Goal: Communication & Community: Answer question/provide support

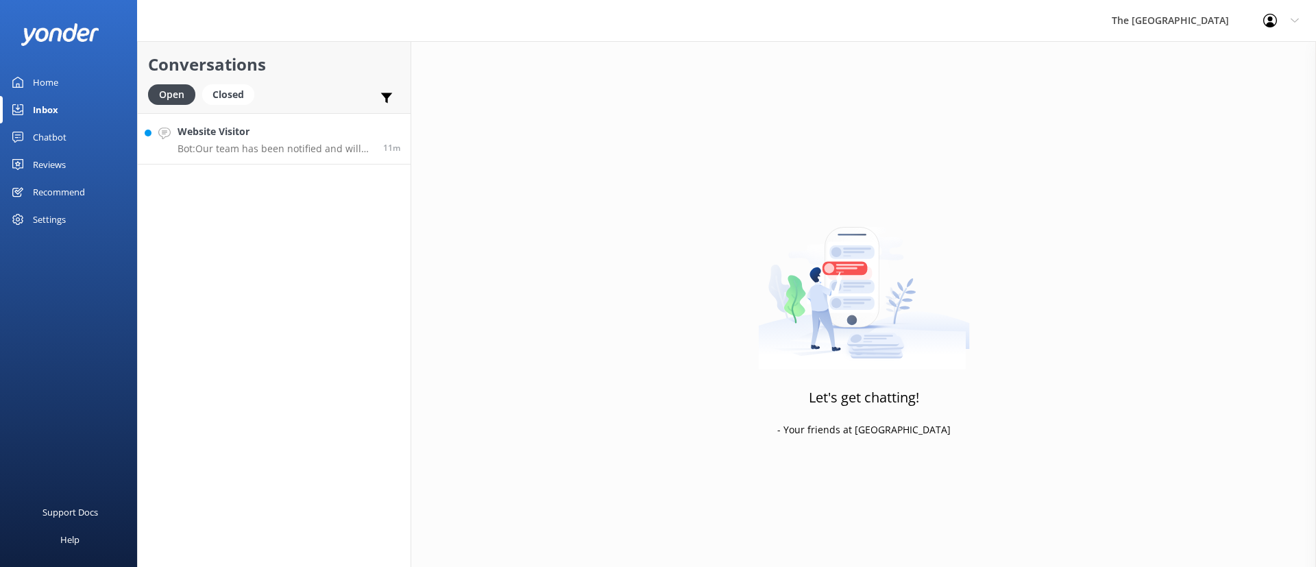
click at [185, 147] on p "Bot: Our team has been notified and will be with you as soon as possible. Alter…" at bounding box center [275, 149] width 195 height 12
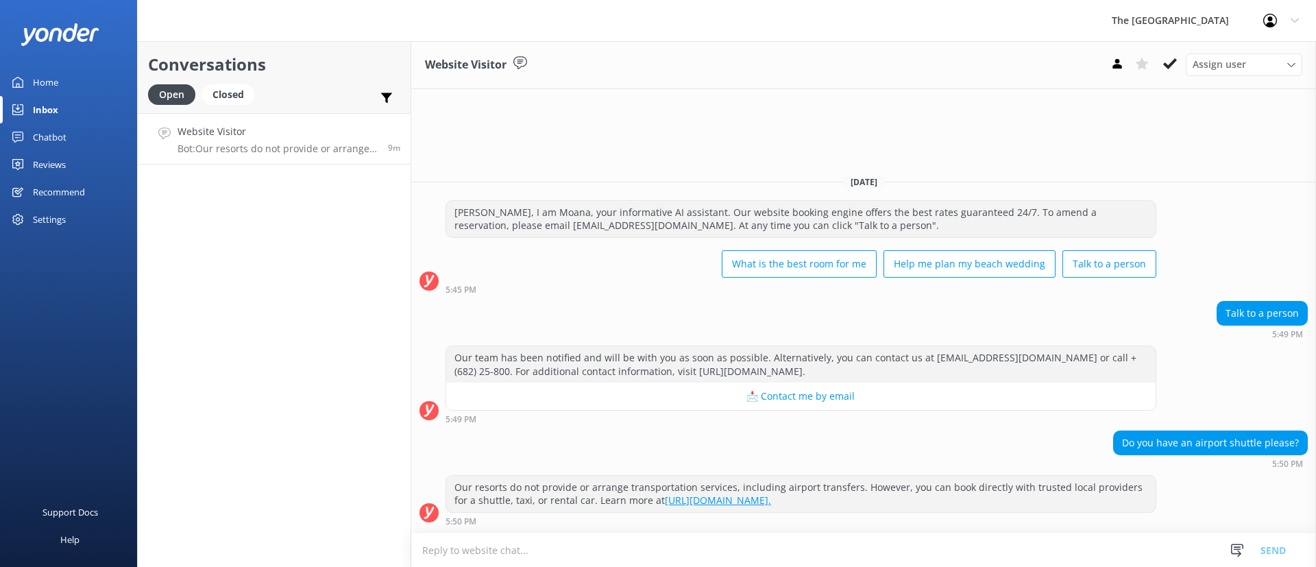
click at [795, 555] on textarea at bounding box center [863, 550] width 905 height 34
paste textarea "Airport Transfers: To give you maximum flexibility and access to the best avail…"
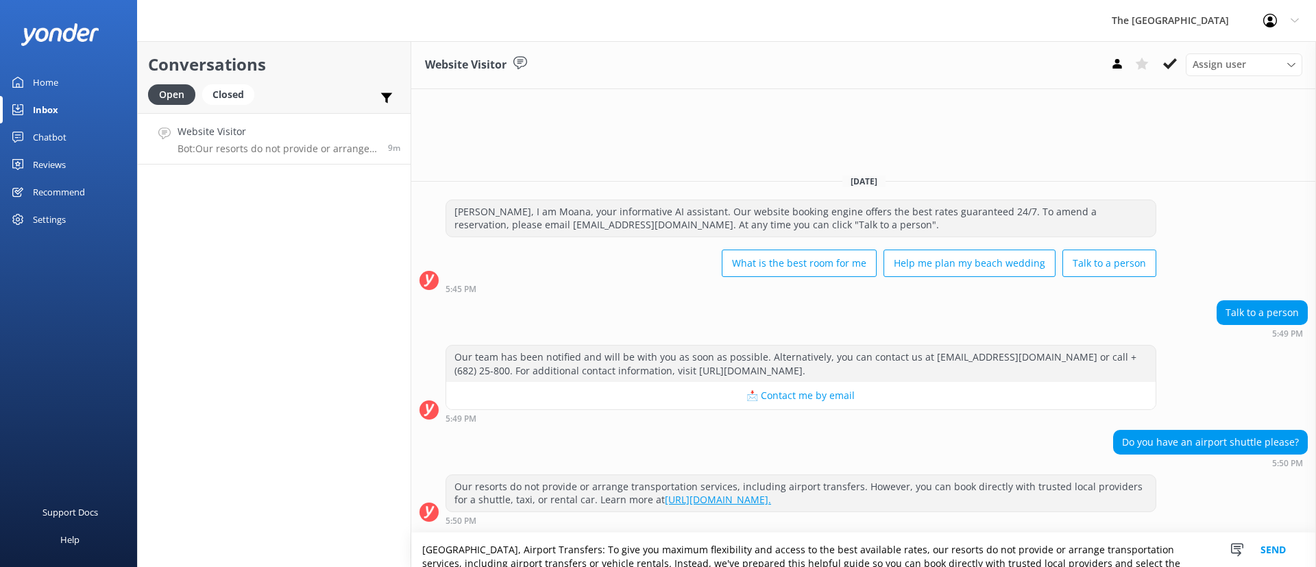
scroll to position [9, 0]
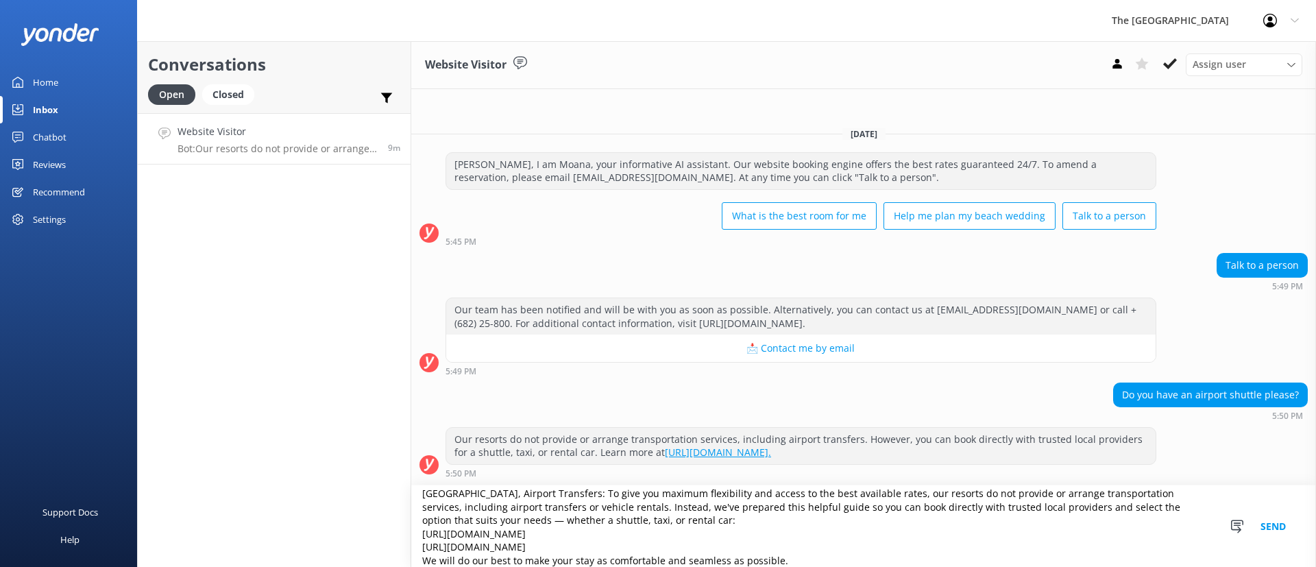
click at [473, 496] on textarea "[GEOGRAPHIC_DATA], Airport Transfers: To give you maximum flexibility and acces…" at bounding box center [863, 526] width 905 height 82
type textarea "[GEOGRAPHIC_DATA], Airport Transfers: To give you maximum flexibility and acces…"
click at [1270, 532] on button "Send" at bounding box center [1273, 526] width 51 height 82
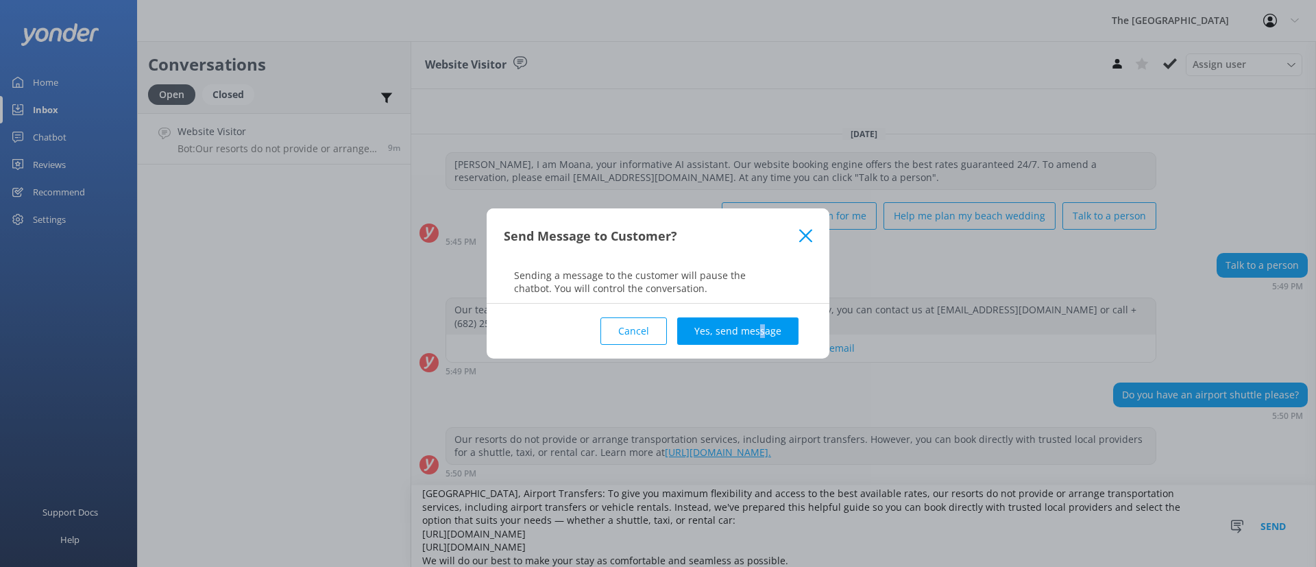
drag, startPoint x: 760, startPoint y: 306, endPoint x: 764, endPoint y: 313, distance: 8.0
click at [764, 312] on div "Cancel Yes, send message" at bounding box center [658, 331] width 309 height 55
click at [766, 314] on div "Cancel Yes, send message" at bounding box center [658, 331] width 309 height 55
click at [758, 341] on button "Yes, send message" at bounding box center [737, 330] width 121 height 27
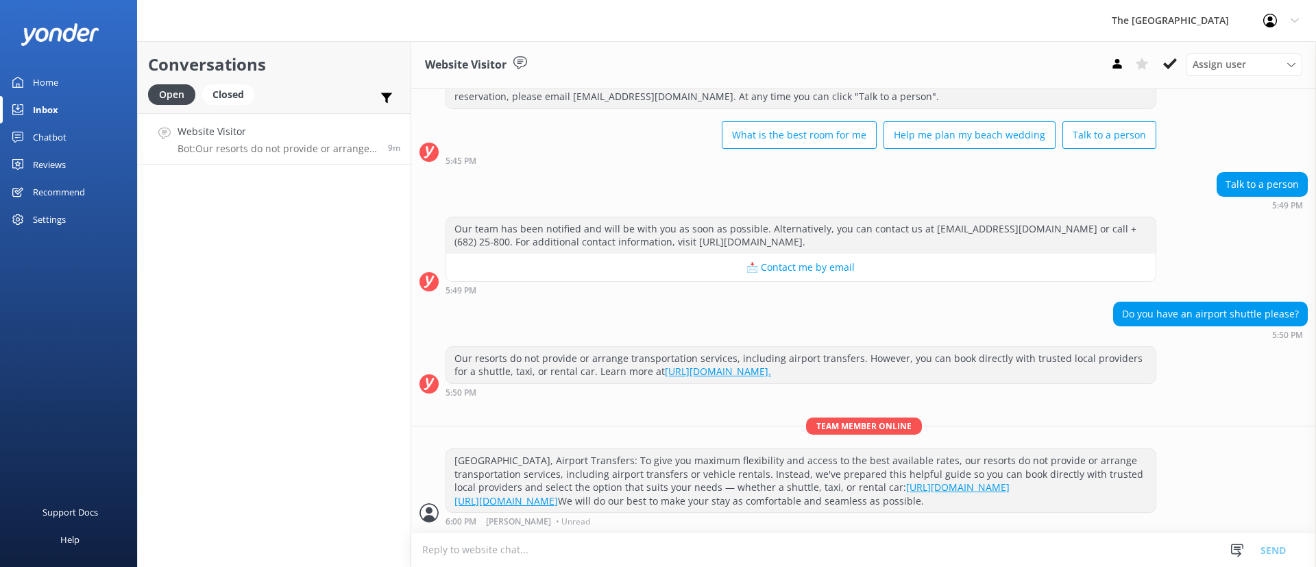
scroll to position [81, 0]
click at [633, 418] on p "Team member online" at bounding box center [863, 426] width 905 height 17
click at [262, 133] on h4 "Website Visitor" at bounding box center [275, 131] width 195 height 15
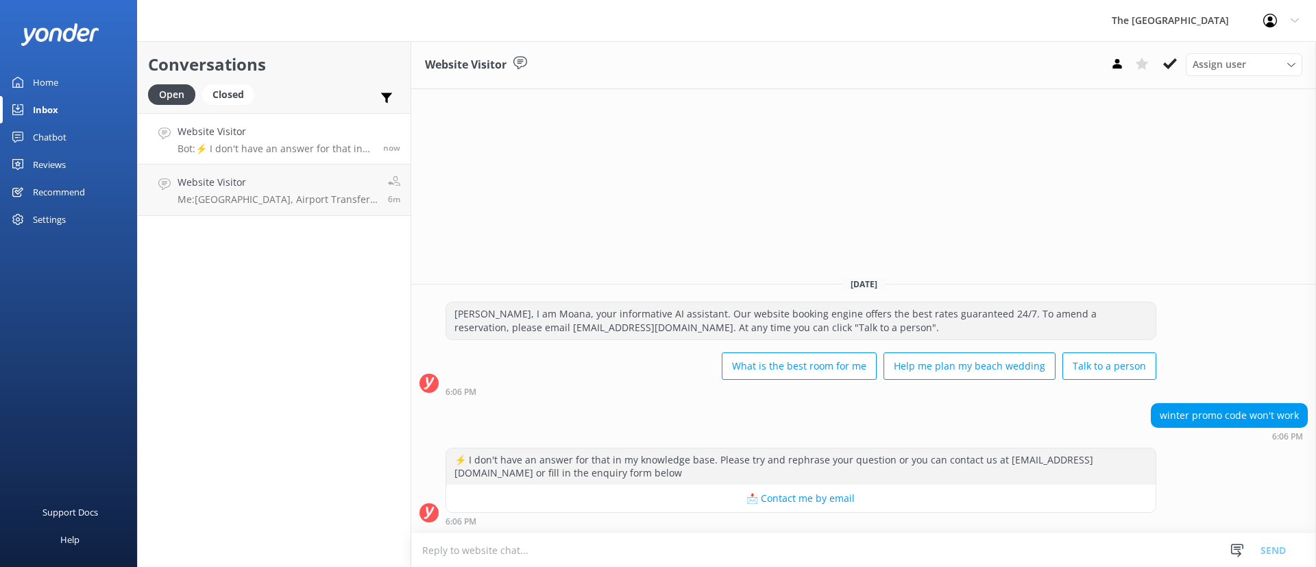
click at [690, 555] on textarea at bounding box center [863, 550] width 905 height 34
click at [314, 139] on div "Website Visitor Bot: ⚡ I don't have an answer for that in my knowledge base. Pl…" at bounding box center [278, 138] width 200 height 29
click at [296, 215] on link "Website Visitor Me: [GEOGRAPHIC_DATA], Airport Transfers: To give you maximum f…" at bounding box center [274, 190] width 273 height 51
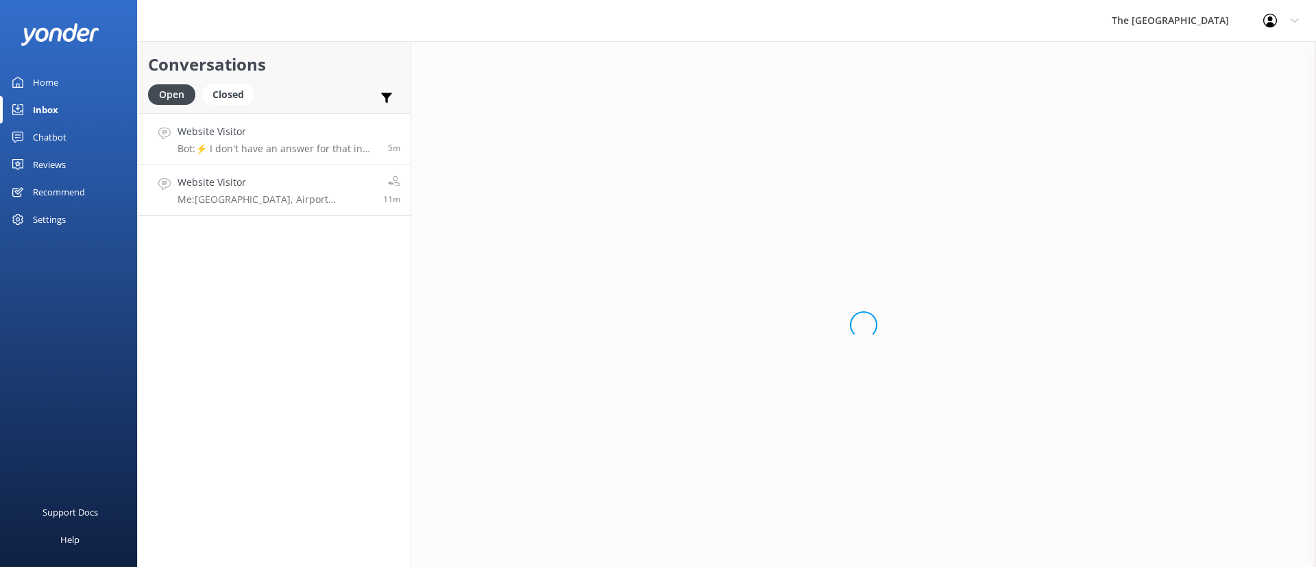
click at [276, 143] on p "Bot: ⚡ I don't have an answer for that in my knowledge base. Please try and rep…" at bounding box center [278, 149] width 200 height 12
